Goal: Information Seeking & Learning: Learn about a topic

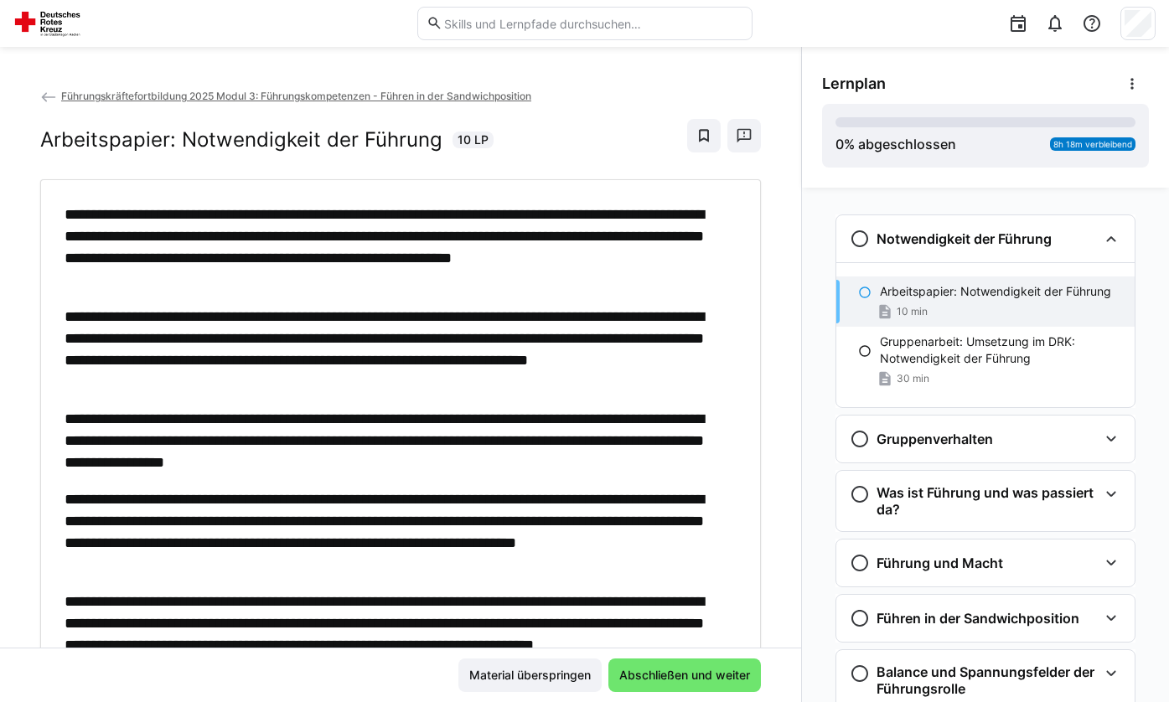
click at [48, 87] on app-back-navigation "Führungskräftefortbildung 2025 Modul 3: Führungskompetenzen - Führen in der San…" at bounding box center [400, 96] width 721 height 18
click at [48, 93] on eds-icon at bounding box center [48, 97] width 17 height 17
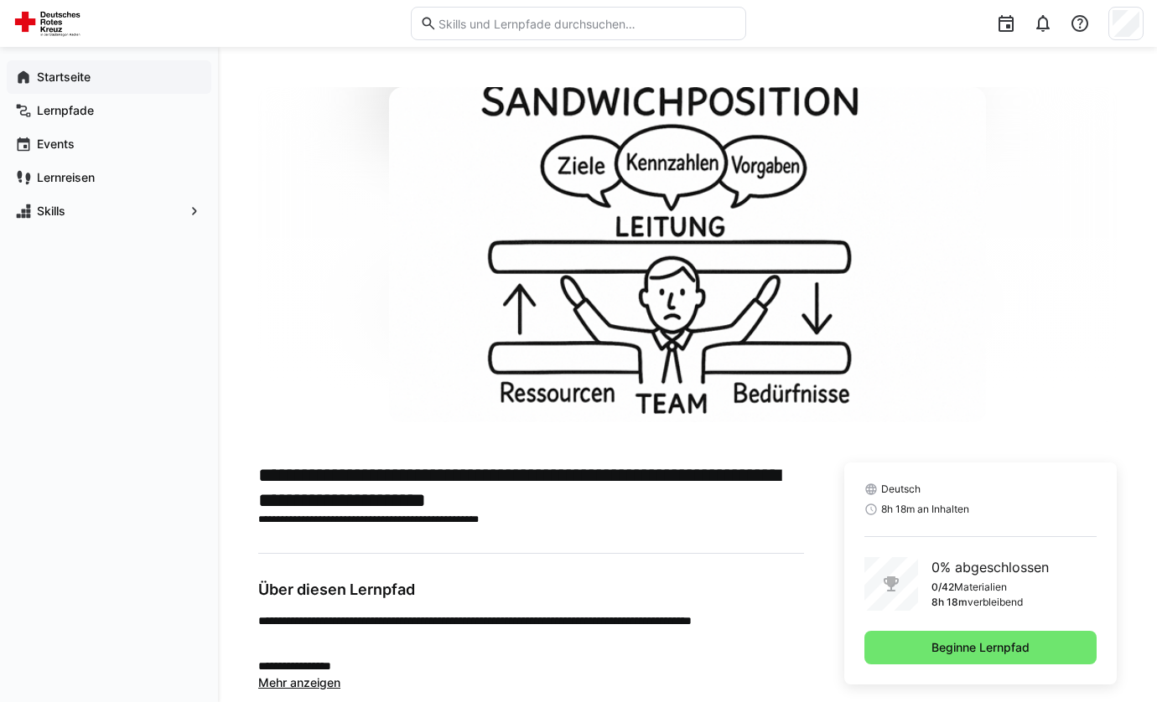
click at [73, 68] on div "Startseite" at bounding box center [109, 77] width 205 height 34
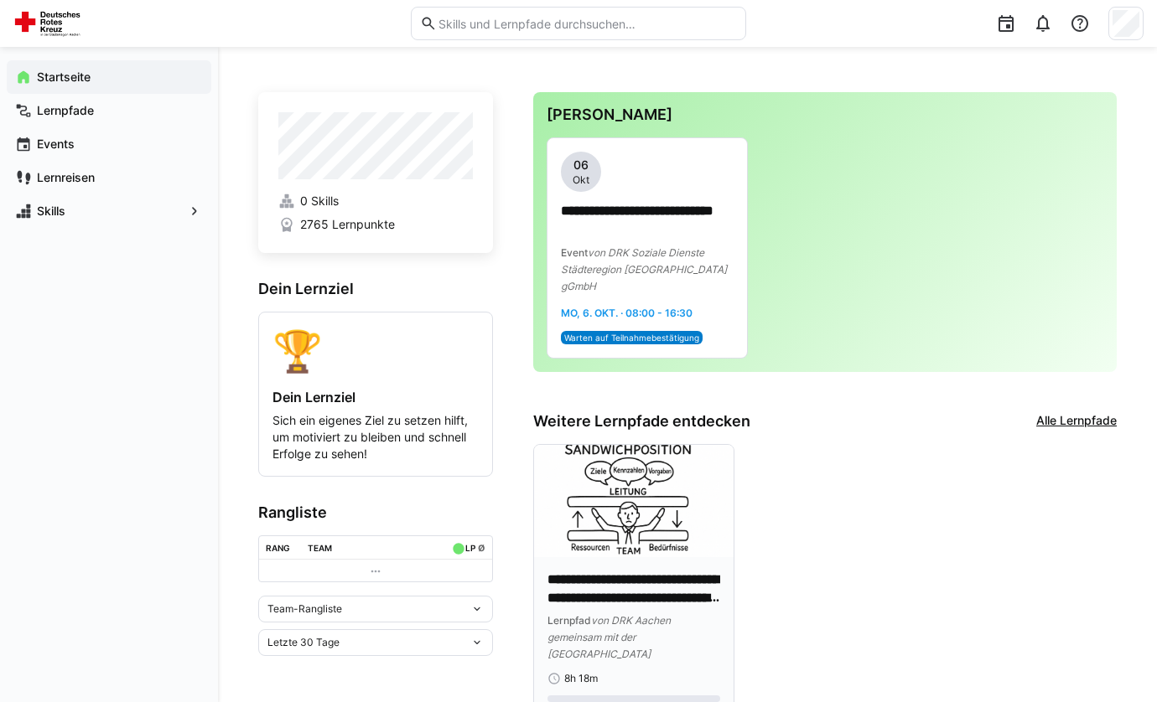
click at [648, 491] on img at bounding box center [634, 501] width 200 height 112
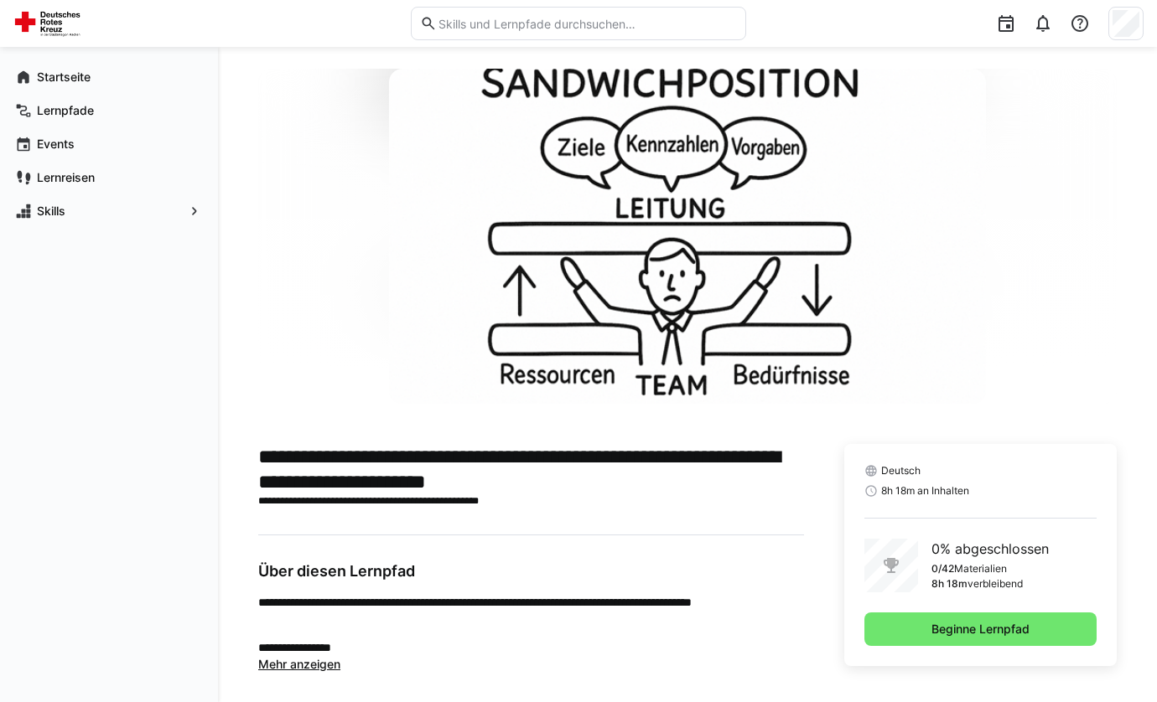
scroll to position [29, 0]
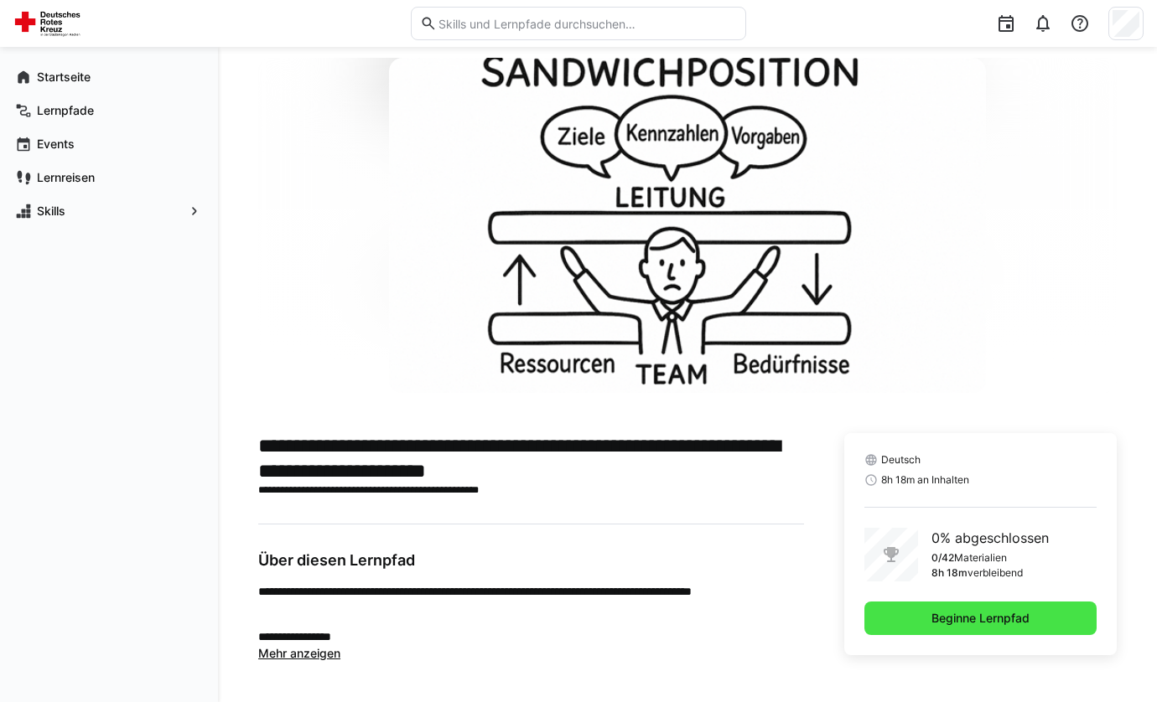
click at [1066, 618] on span "Beginne Lernpfad" at bounding box center [980, 619] width 232 height 34
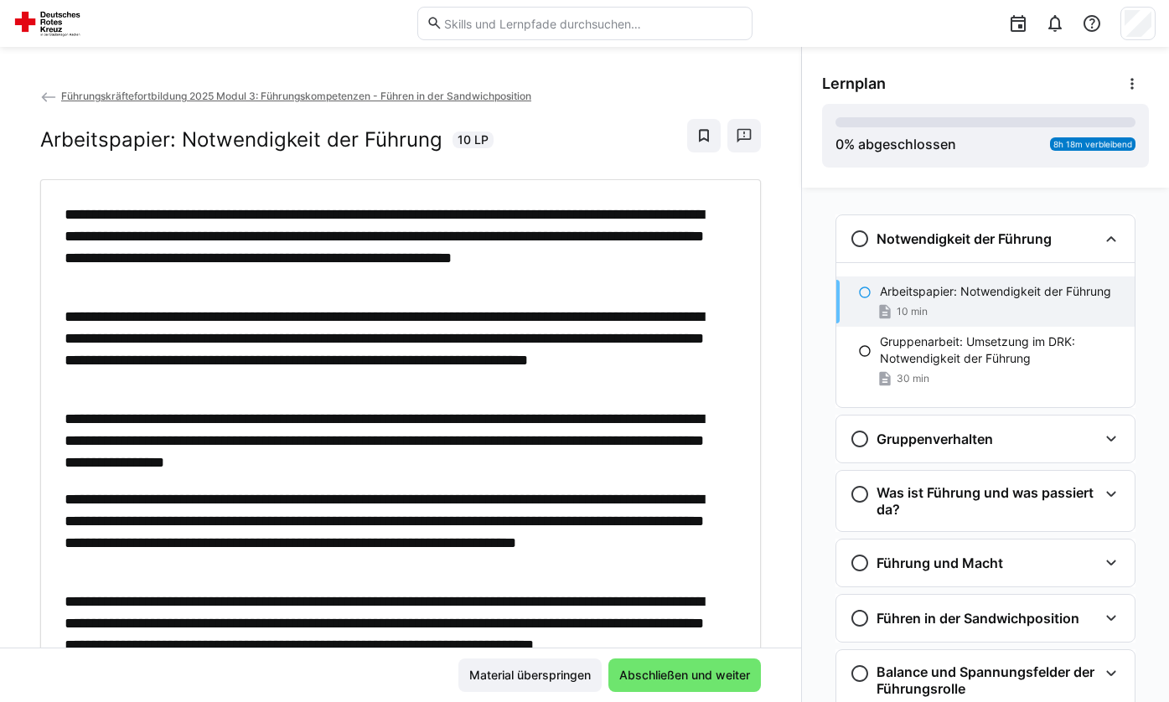
click at [954, 303] on div "Arbeitspapier: Notwendigkeit der Führung 10 min" at bounding box center [986, 302] width 298 height 50
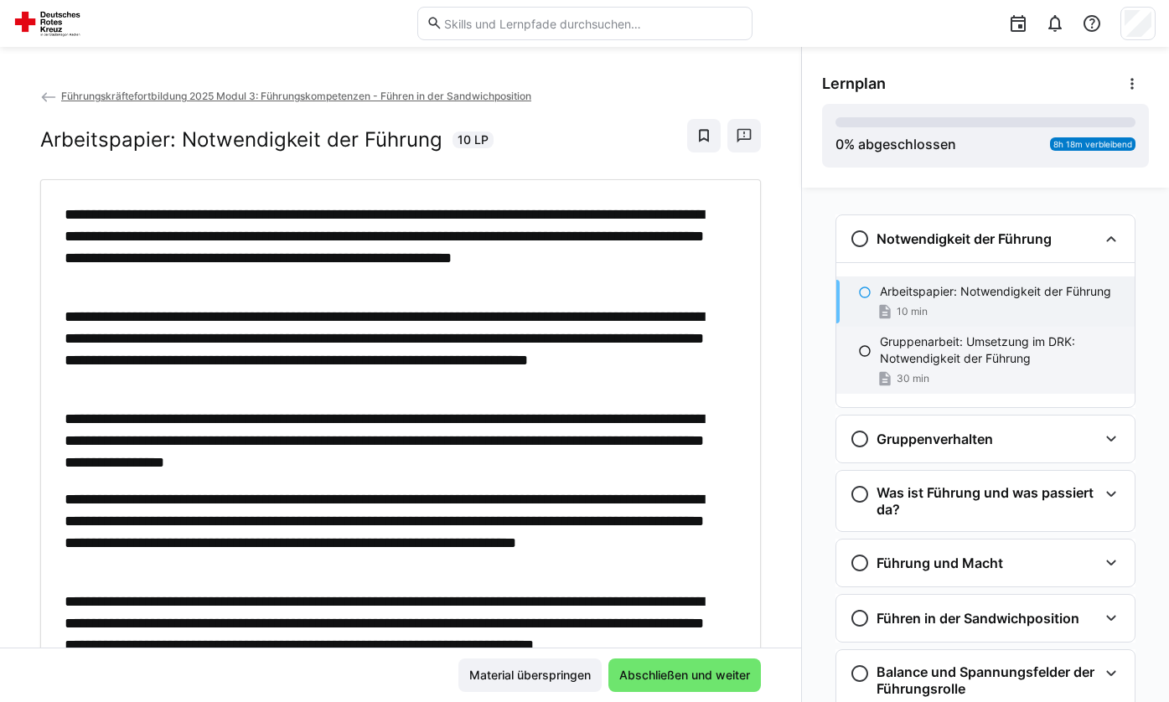
click at [959, 337] on p "Gruppenarbeit: Umsetzung im DRK: Notwendigkeit der Führung" at bounding box center [1000, 351] width 241 height 34
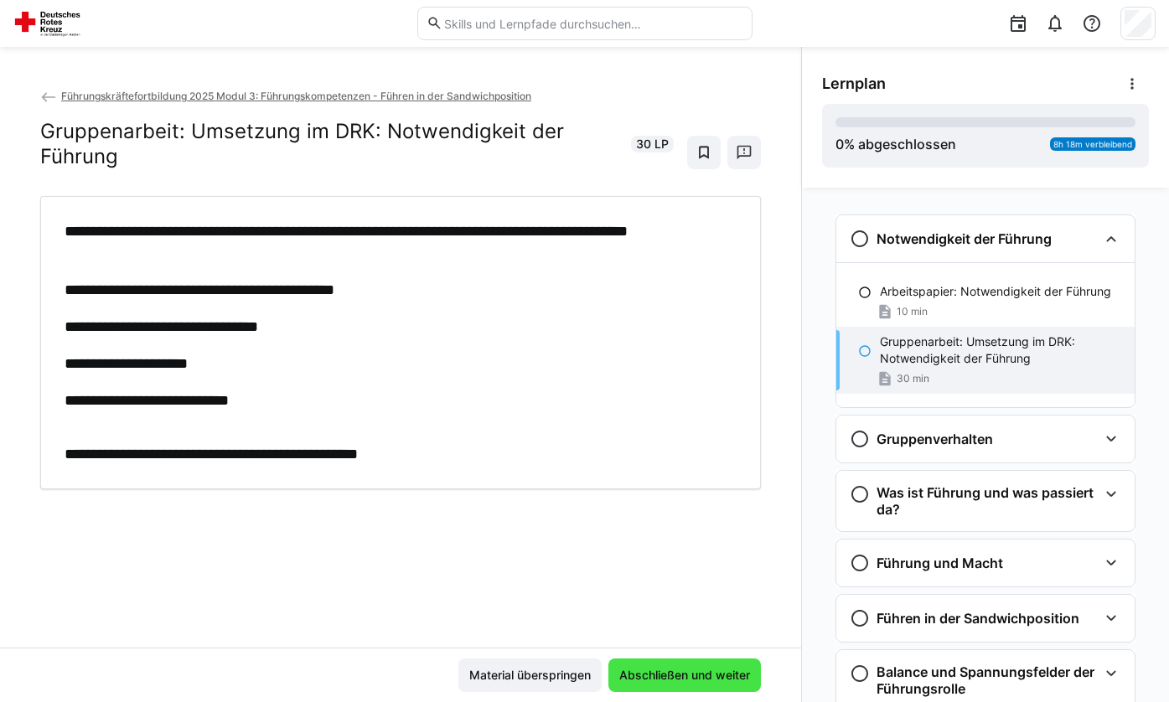
click at [664, 669] on span "Abschließen und weiter" at bounding box center [685, 675] width 136 height 17
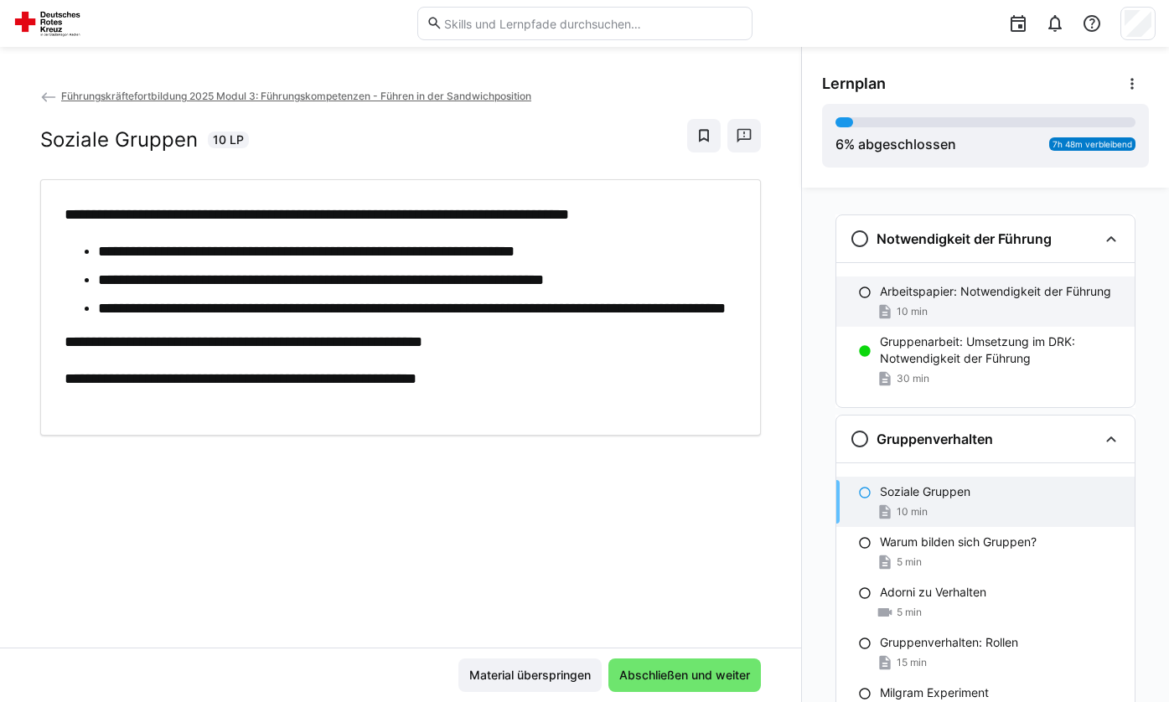
click at [922, 291] on p "Arbeitspapier: Notwendigkeit der Führung" at bounding box center [995, 291] width 231 height 17
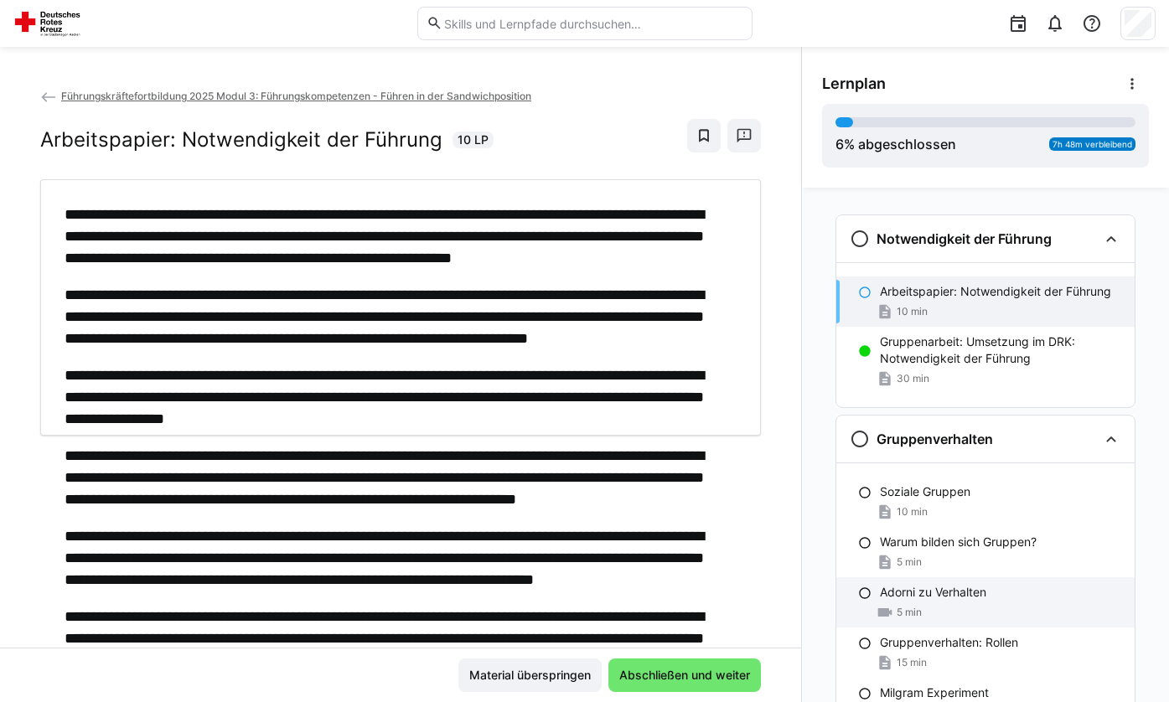
click at [697, 680] on span "Abschließen und weiter" at bounding box center [685, 675] width 136 height 17
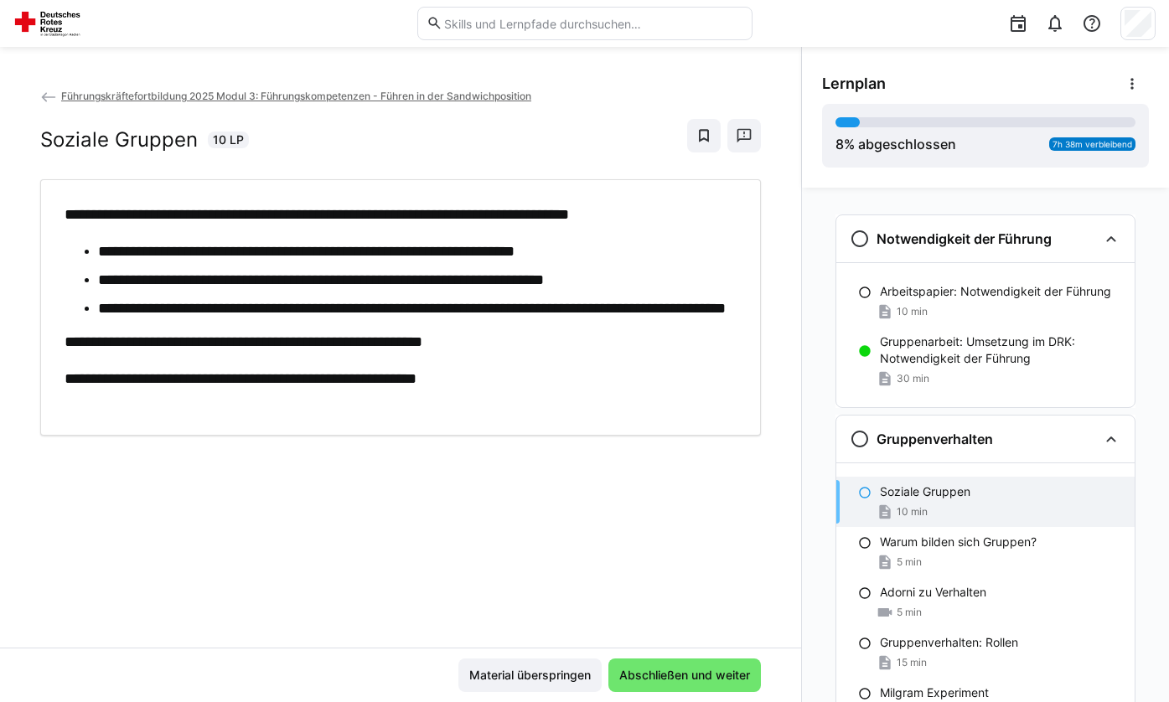
click at [941, 490] on p "Soziale Gruppen" at bounding box center [925, 492] width 91 height 17
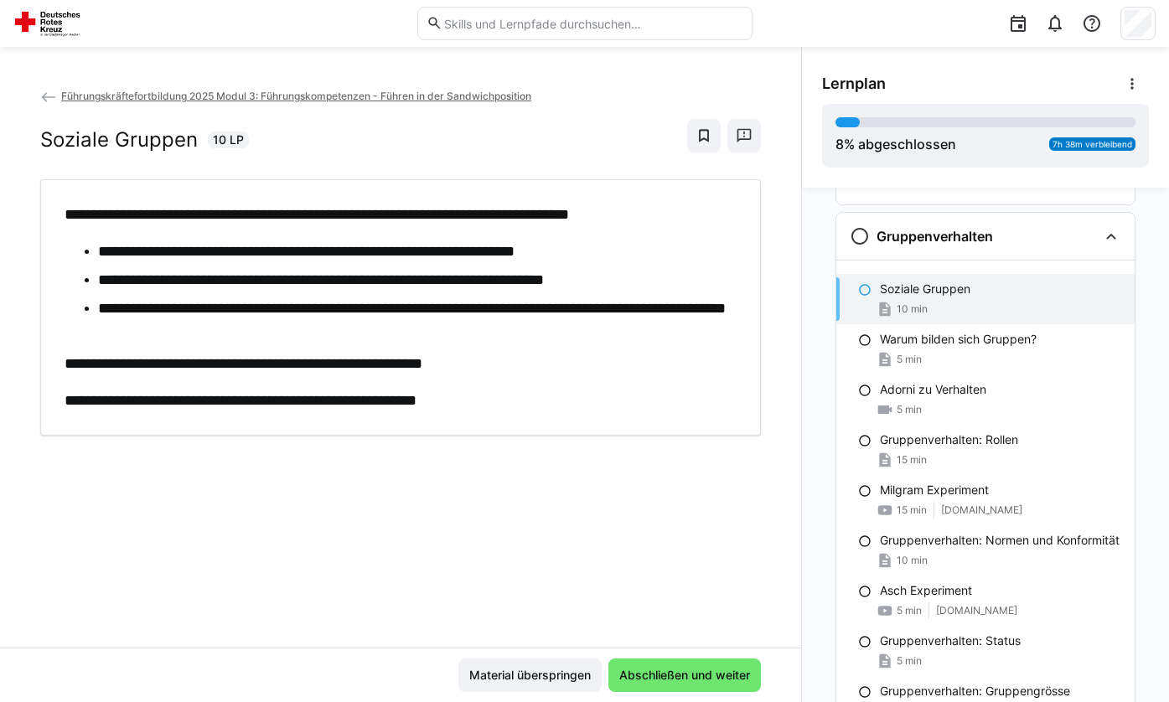
scroll to position [227, 0]
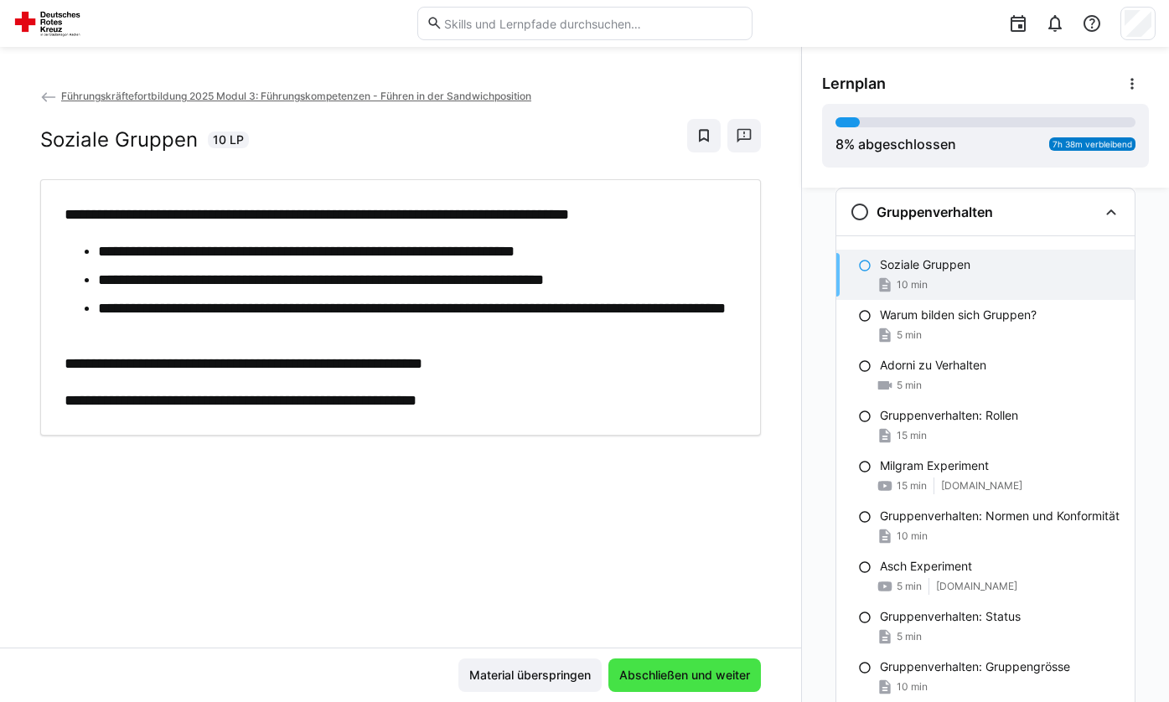
click at [702, 670] on span "Abschließen und weiter" at bounding box center [685, 675] width 136 height 17
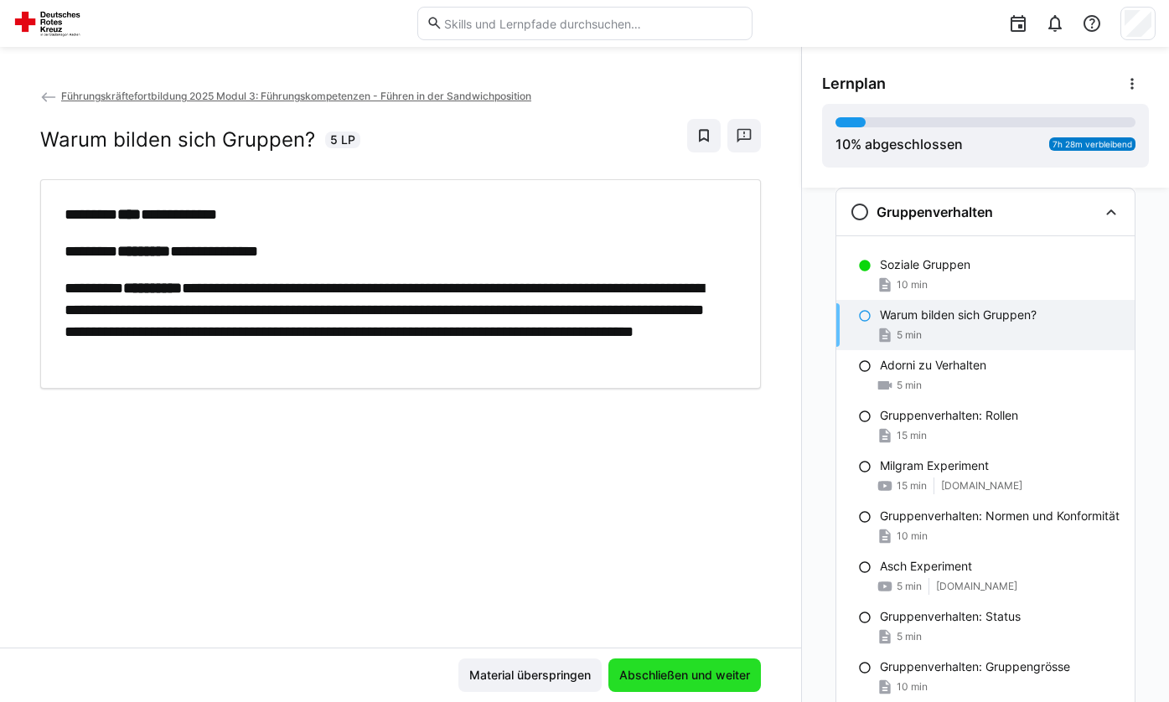
click at [690, 675] on span "Abschließen und weiter" at bounding box center [685, 675] width 136 height 17
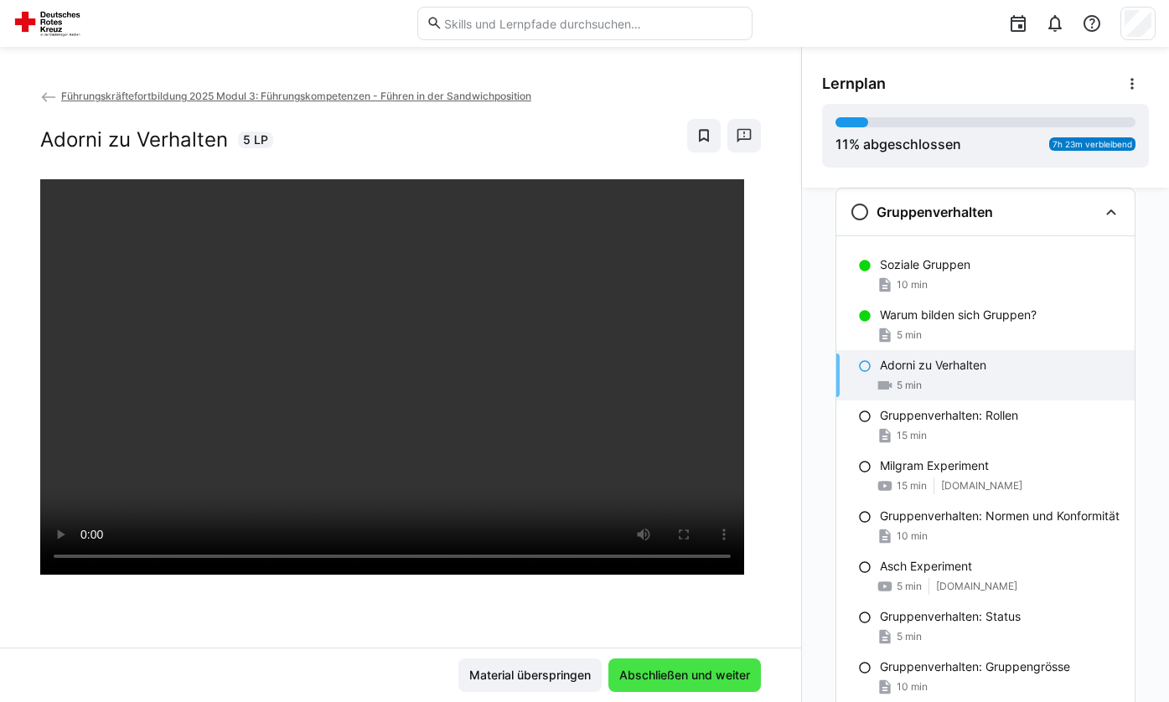
click at [664, 677] on span "Abschließen und weiter" at bounding box center [685, 675] width 136 height 17
